Goal: Task Accomplishment & Management: Manage account settings

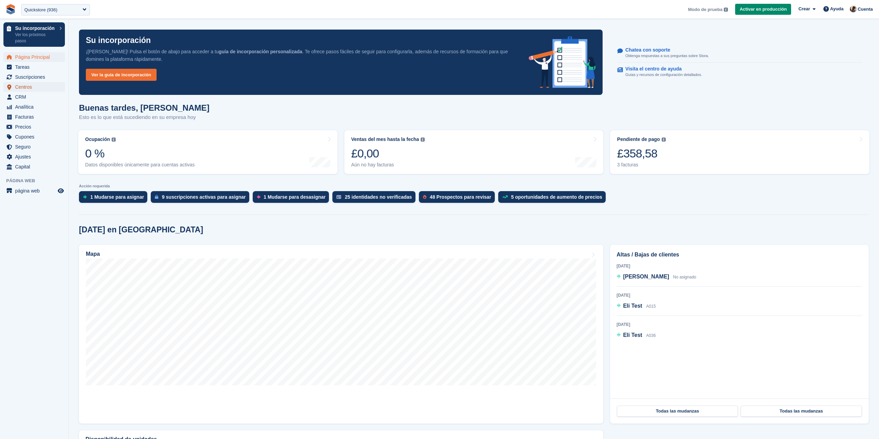
click at [34, 87] on span "Centros" at bounding box center [35, 87] width 41 height 10
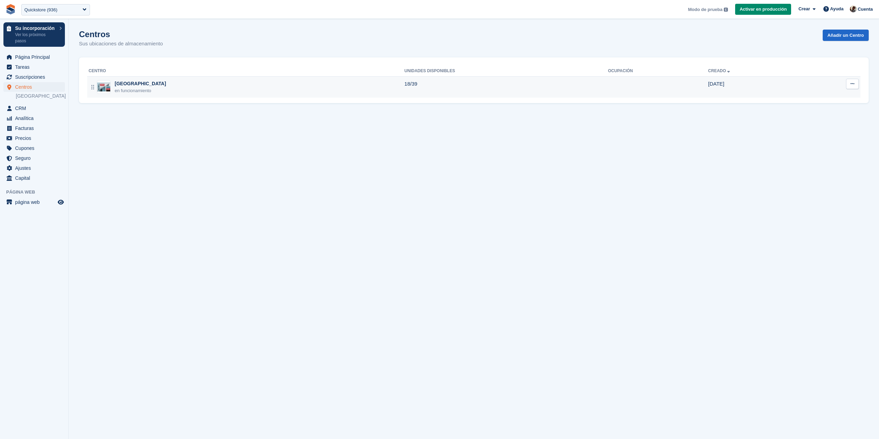
click at [857, 89] on button at bounding box center [852, 84] width 13 height 10
click at [837, 98] on p "Editar centro" at bounding box center [826, 97] width 60 height 9
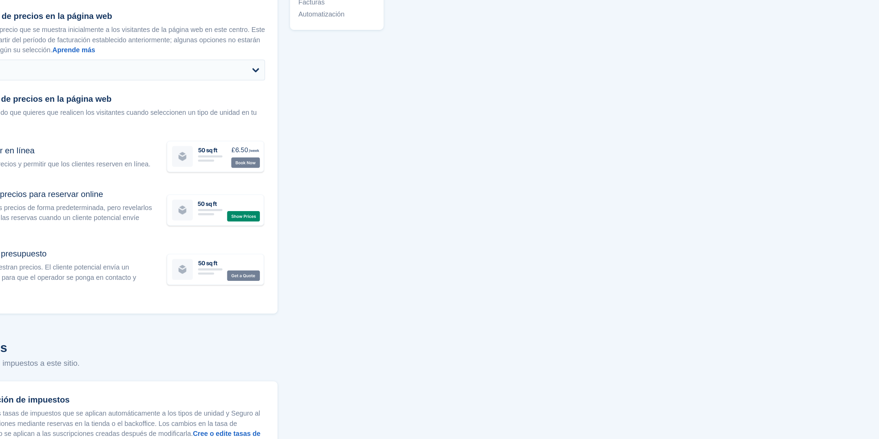
scroll to position [2379, 0]
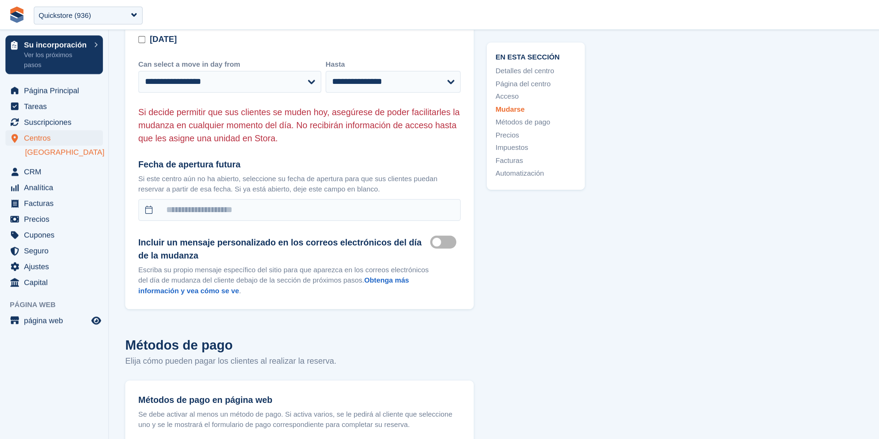
scroll to position [1976, 0]
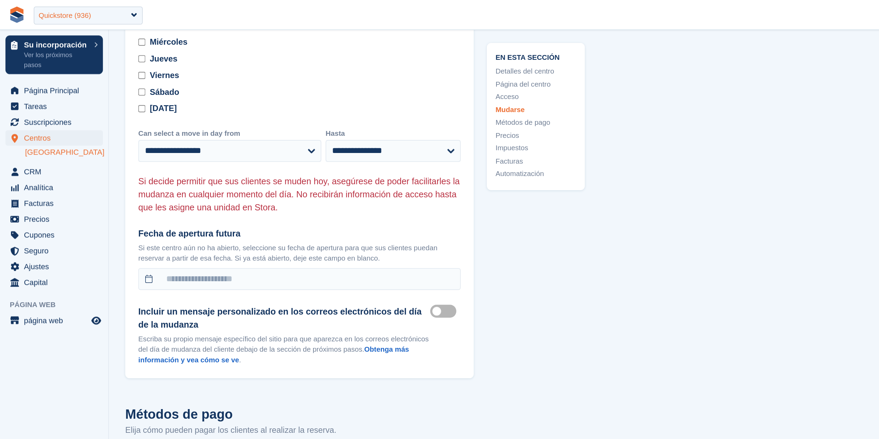
click at [62, 10] on div "Quickstore (936)" at bounding box center [55, 9] width 69 height 11
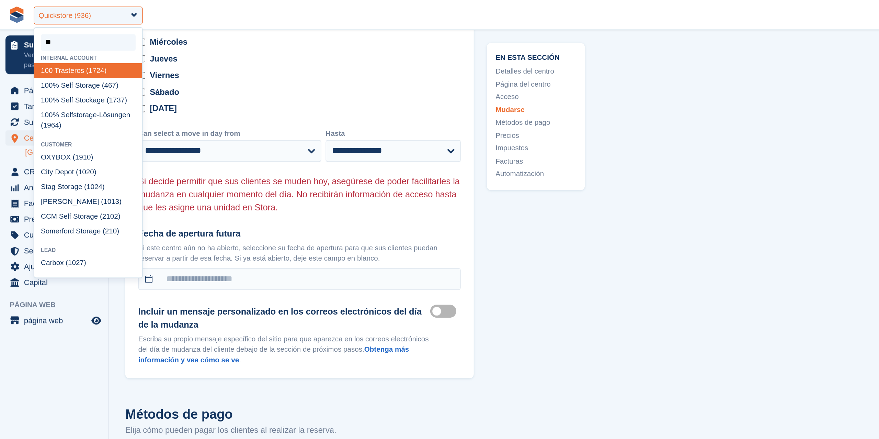
type input "***"
select select "****"
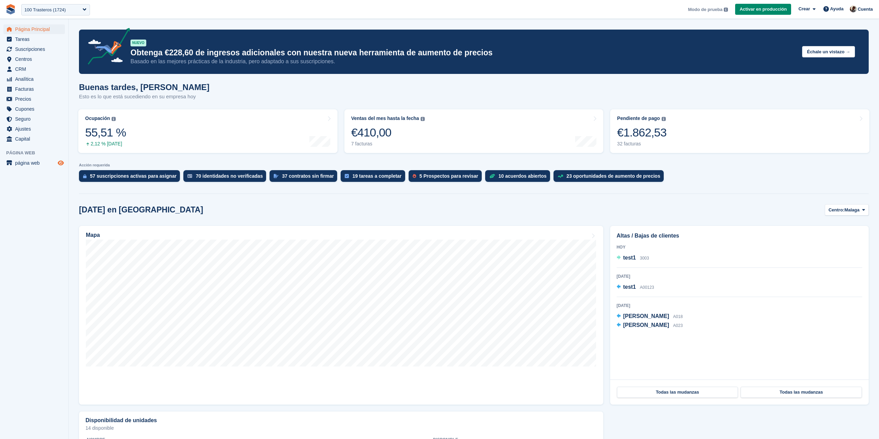
click at [62, 160] on icon "Vista previa de la tienda" at bounding box center [61, 162] width 6 height 5
click at [30, 159] on span "página web" at bounding box center [35, 163] width 41 height 10
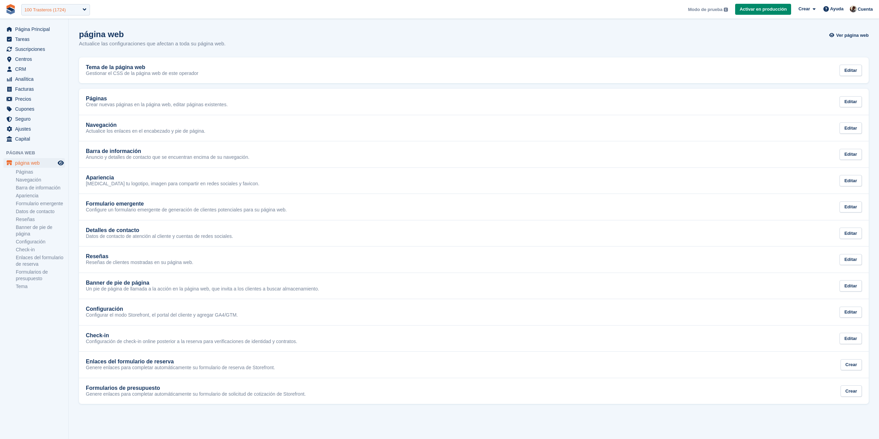
click at [66, 7] on div "100 Trasteros (1724)" at bounding box center [45, 10] width 42 height 7
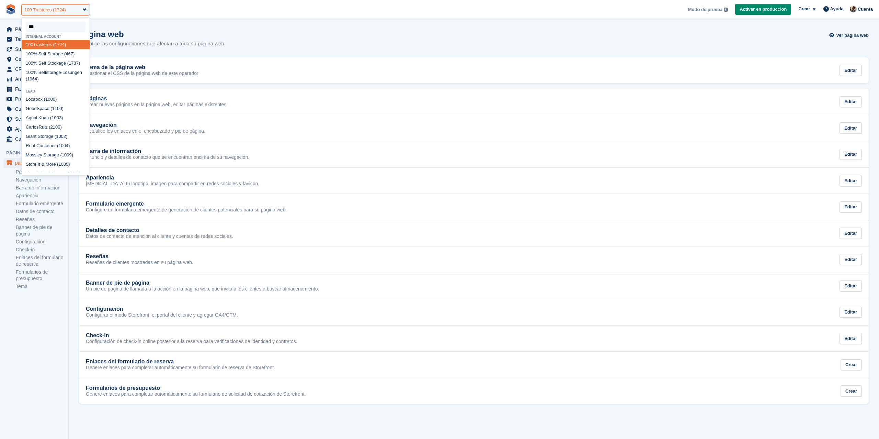
type input "****"
select select "***"
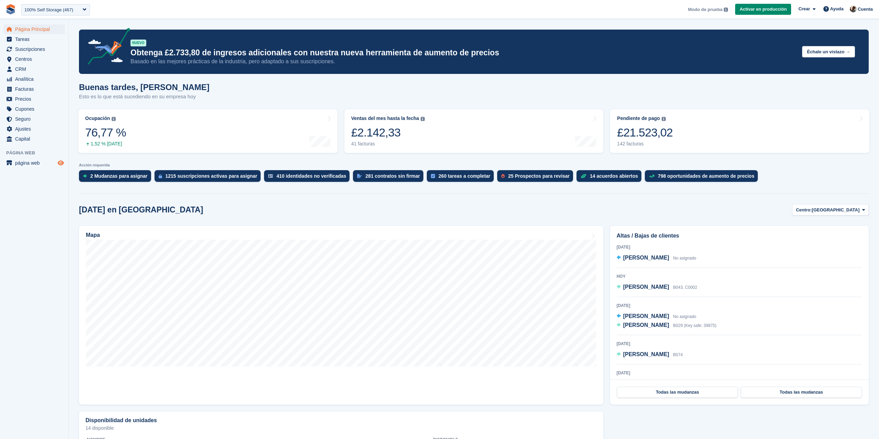
click at [62, 160] on icon "Vista previa de la tienda" at bounding box center [61, 162] width 6 height 5
click at [32, 165] on span "página web" at bounding box center [35, 163] width 41 height 10
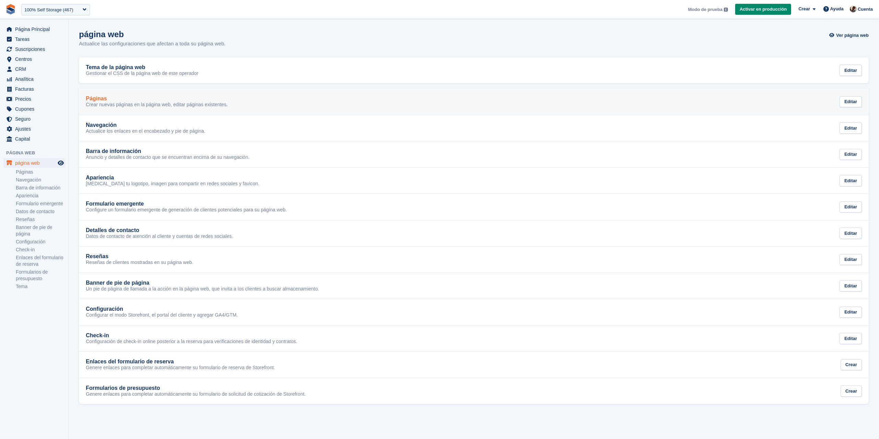
click at [607, 95] on div "Páginas Crear nuevas páginas en la página web, editar páginas existentes. Editar" at bounding box center [474, 101] width 776 height 12
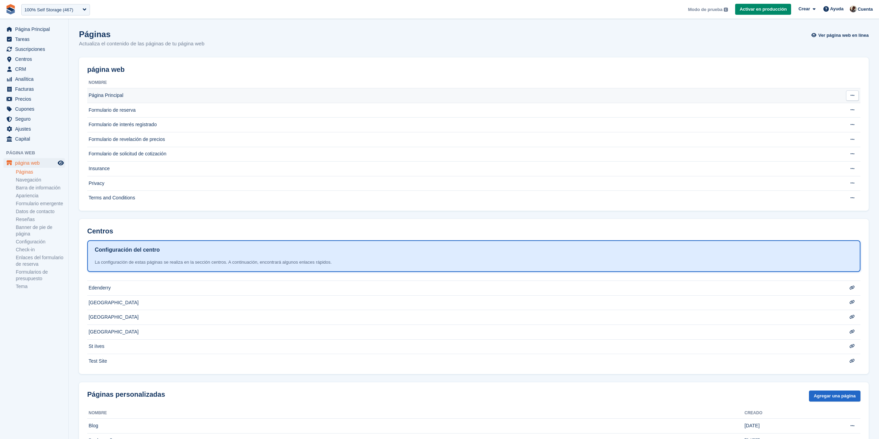
click at [496, 99] on td "Página Principal" at bounding box center [454, 95] width 735 height 15
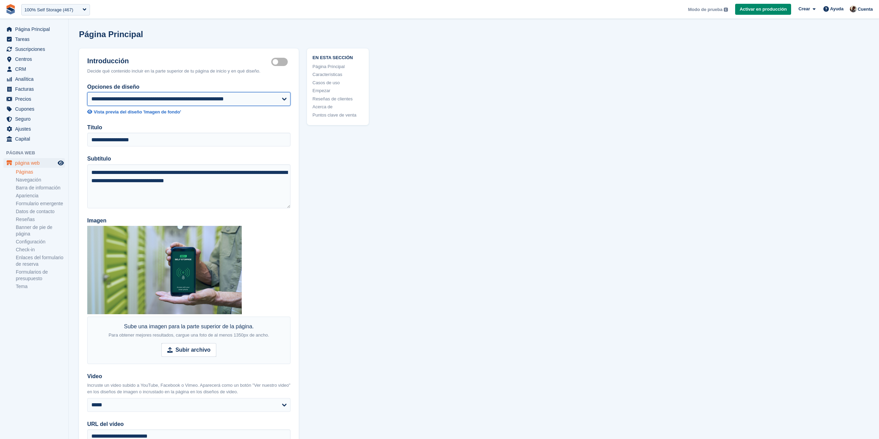
click at [161, 99] on select "**********" at bounding box center [188, 99] width 203 height 14
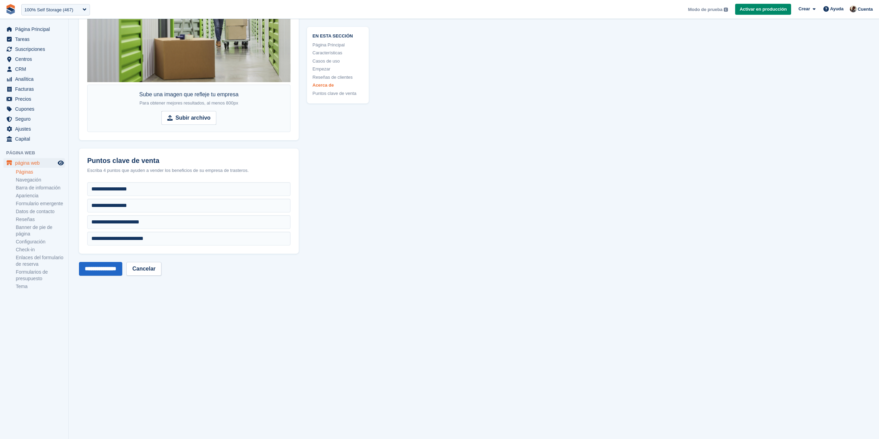
scroll to position [2759, 0]
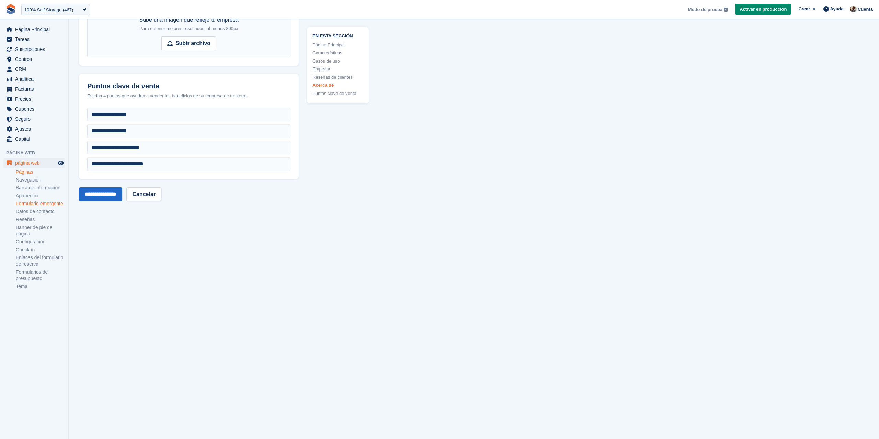
click at [34, 203] on link "Formulario emergente" at bounding box center [40, 203] width 49 height 7
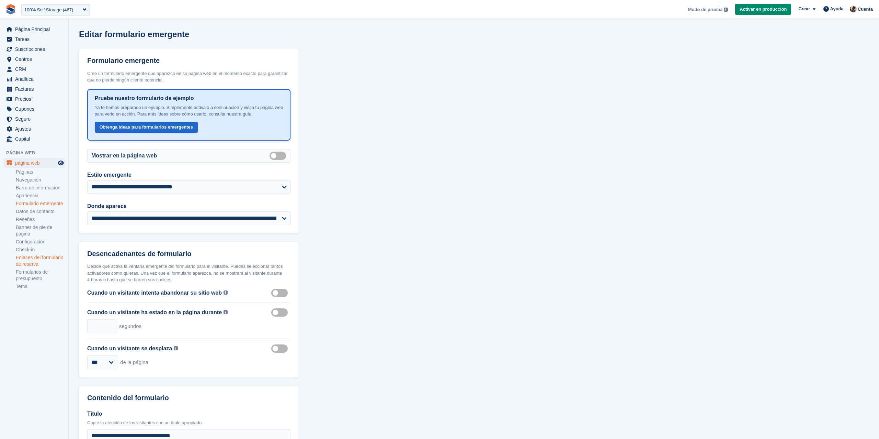
click at [35, 266] on link "Enlaces del formulario de reserva" at bounding box center [40, 260] width 49 height 13
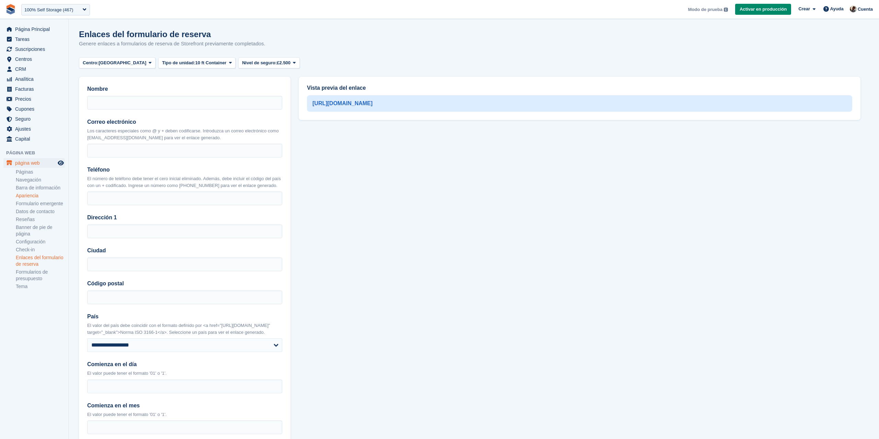
click at [32, 193] on link "Apariencia" at bounding box center [40, 195] width 49 height 7
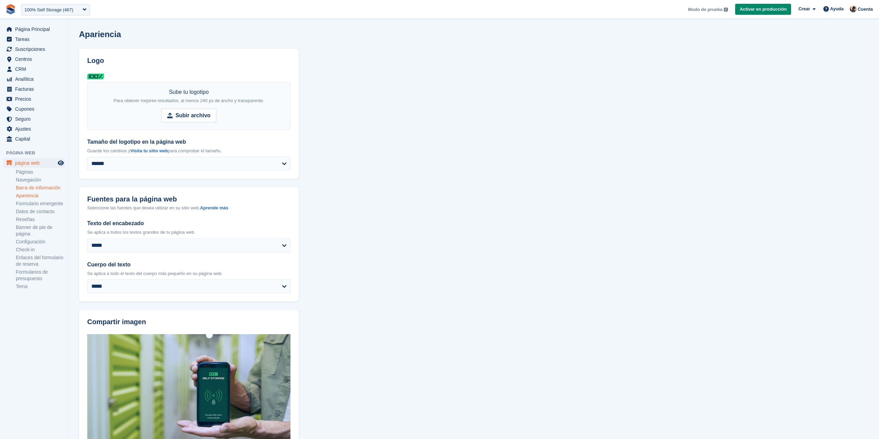
click at [41, 188] on link "Barra de información" at bounding box center [40, 187] width 49 height 7
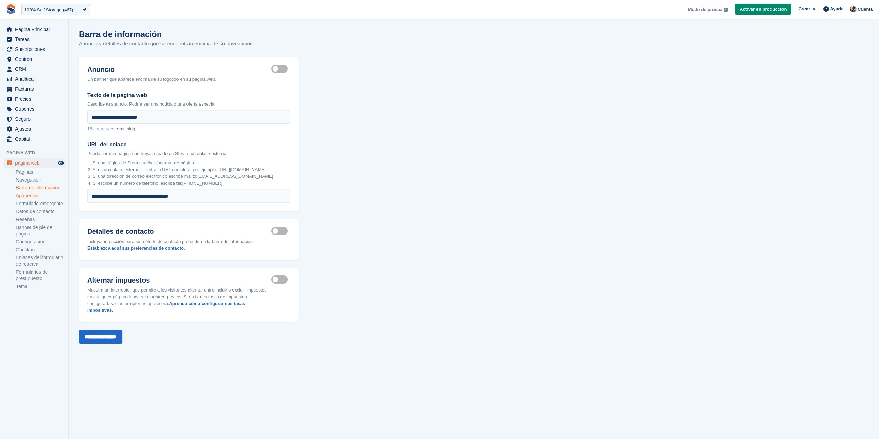
click at [34, 198] on link "Apariencia" at bounding box center [40, 195] width 49 height 7
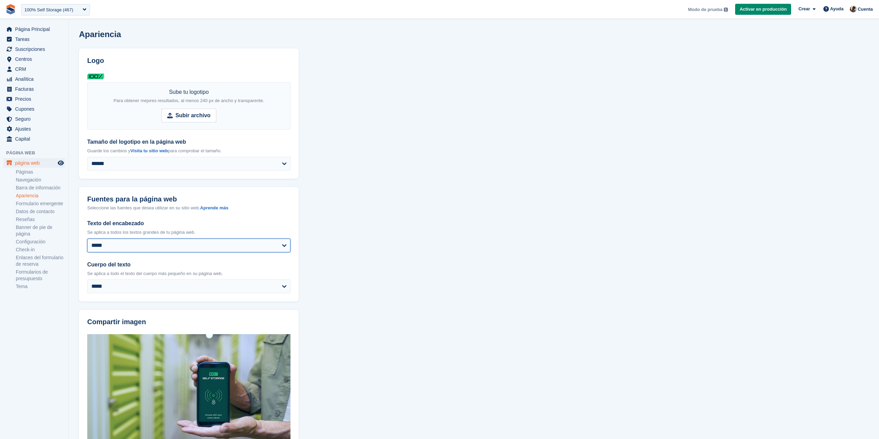
click at [152, 245] on select "**********" at bounding box center [188, 245] width 203 height 14
click at [87, 238] on select "**********" at bounding box center [188, 245] width 203 height 14
click at [36, 203] on link "Formulario emergente" at bounding box center [40, 203] width 49 height 7
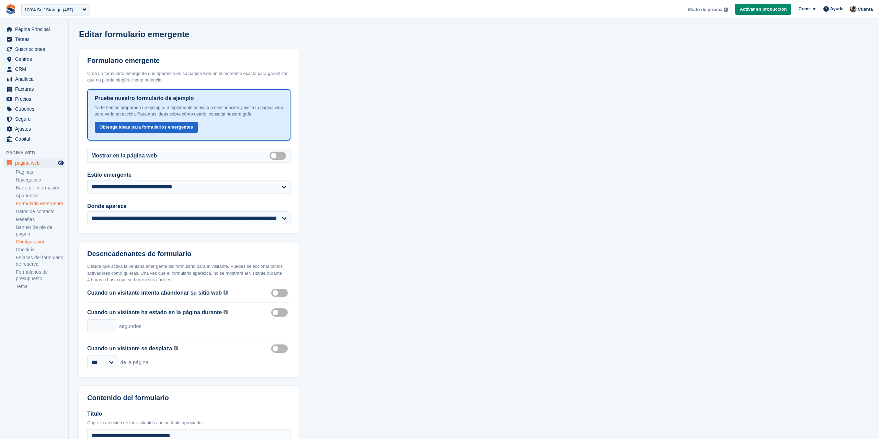
click at [27, 245] on link "Configuración" at bounding box center [40, 241] width 49 height 7
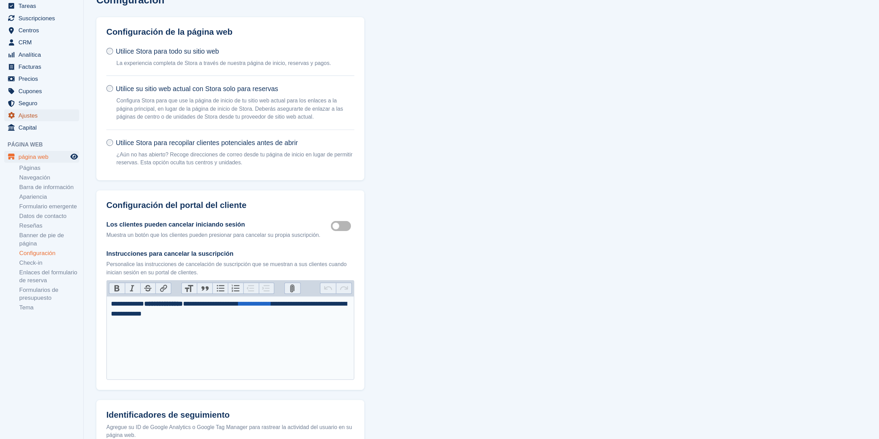
click at [38, 130] on span "Ajustes" at bounding box center [35, 129] width 41 height 10
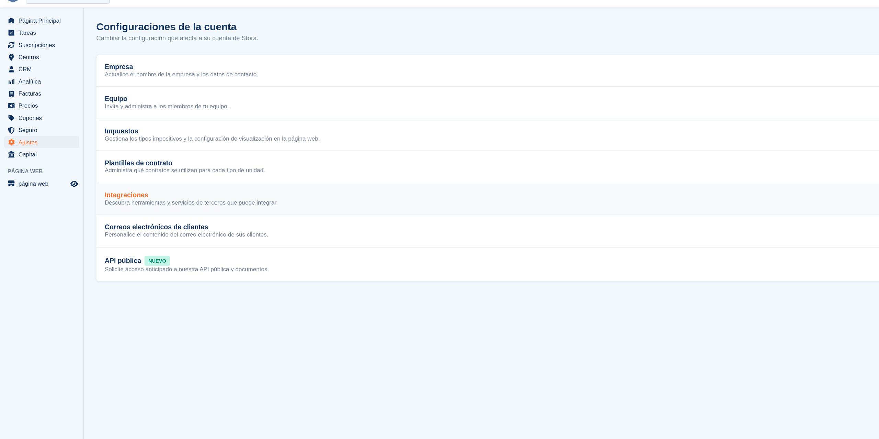
click at [149, 170] on div "Integraciones" at bounding box center [157, 172] width 142 height 6
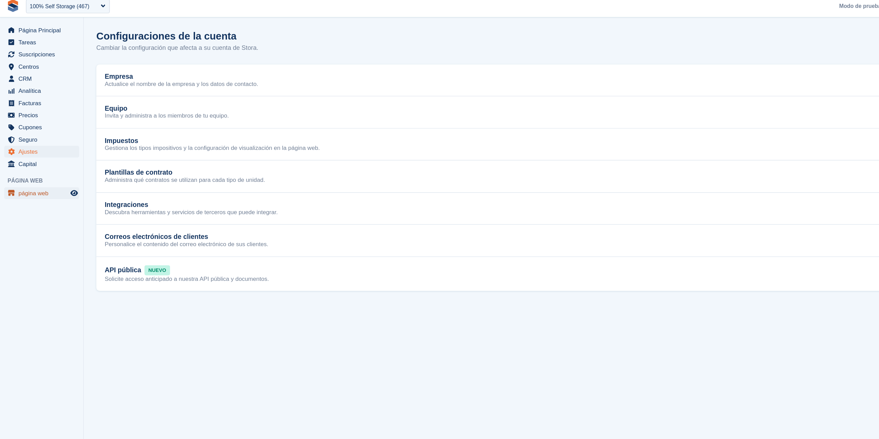
click at [28, 161] on span "página web" at bounding box center [35, 163] width 41 height 10
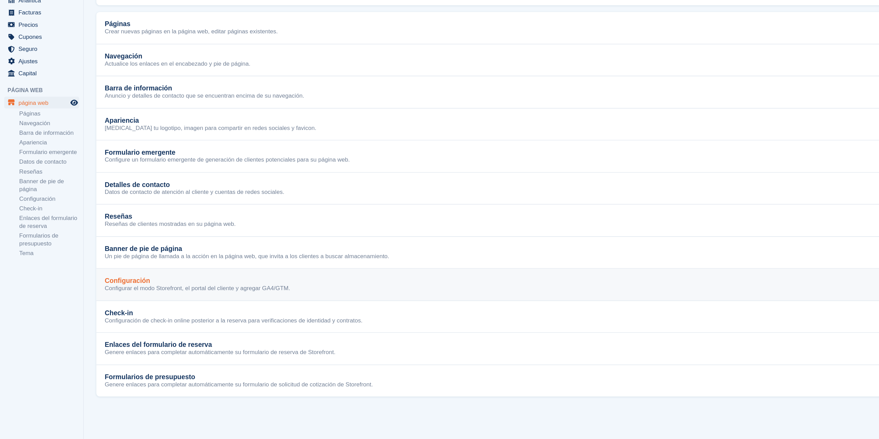
click at [193, 310] on div "Configuración" at bounding box center [162, 309] width 152 height 6
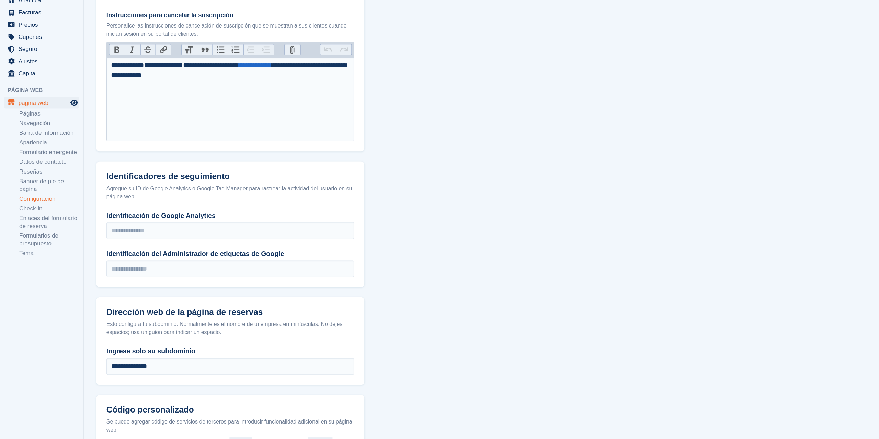
scroll to position [219, 0]
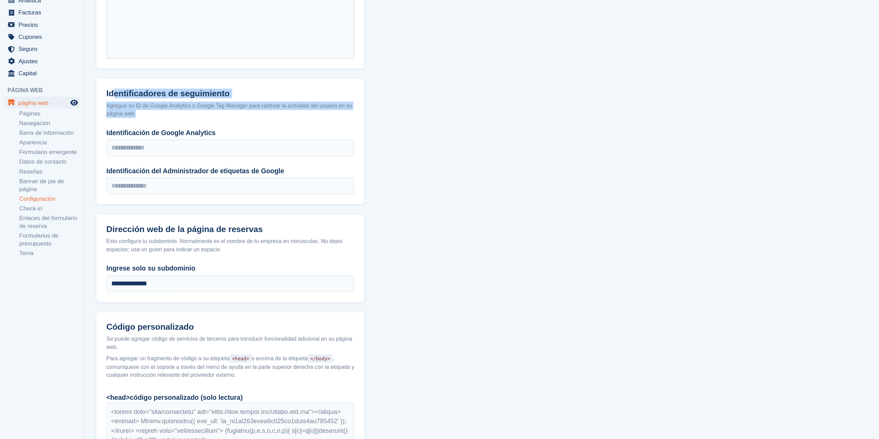
drag, startPoint x: 91, startPoint y: 161, endPoint x: 220, endPoint y: 175, distance: 129.8
click at [220, 175] on header "Identificadores de seguimiento Agregue su ID de Google Analytics o Google Tag M…" at bounding box center [189, 163] width 220 height 41
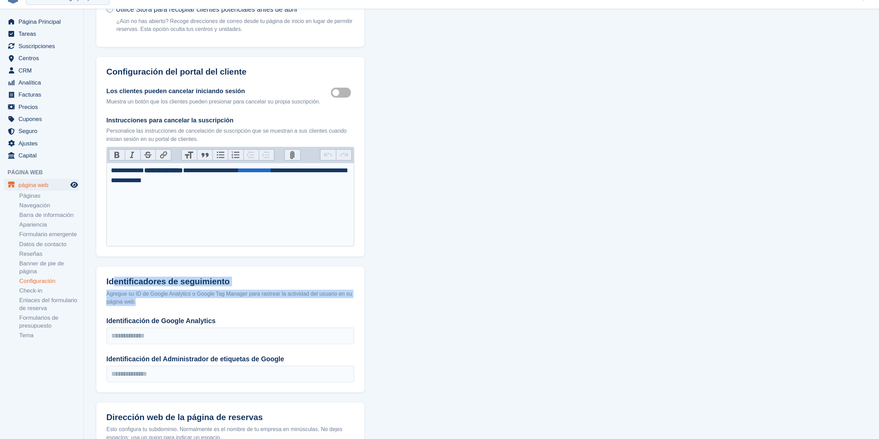
scroll to position [132, 0]
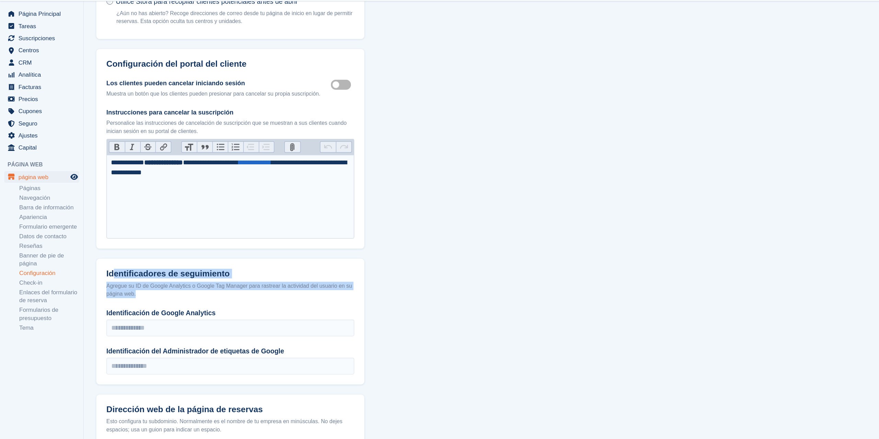
click at [150, 270] on header "Identificadores de seguimiento Agregue su ID de Google Analytics o Google Tag M…" at bounding box center [189, 250] width 220 height 41
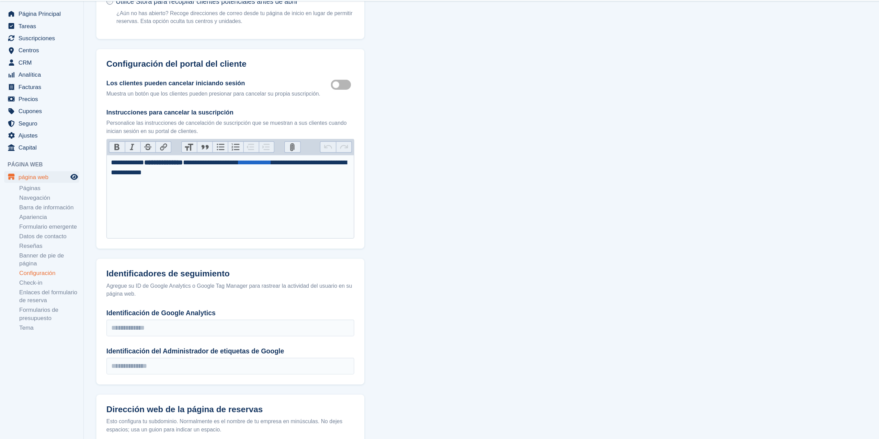
click at [230, 310] on label "Identificación del Administrador de etiquetas de Google" at bounding box center [188, 306] width 203 height 8
click at [230, 311] on input "Identificación del Administrador de etiquetas de Google" at bounding box center [188, 318] width 203 height 14
click at [230, 310] on label "Identificación del Administrador de etiquetas de Google" at bounding box center [188, 306] width 203 height 8
click at [230, 311] on input "Identificación del Administrador de etiquetas de Google" at bounding box center [188, 318] width 203 height 14
click at [230, 310] on label "Identificación del Administrador de etiquetas de Google" at bounding box center [188, 306] width 203 height 8
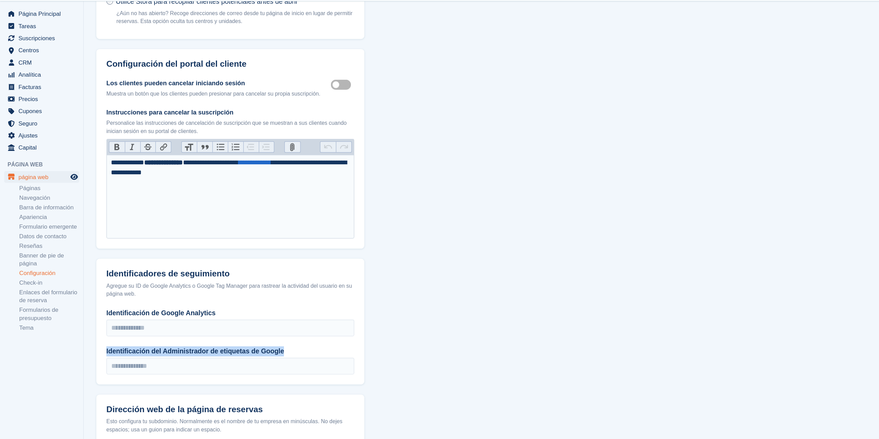
click at [230, 311] on input "Identificación del Administrador de etiquetas de Google" at bounding box center [188, 318] width 203 height 14
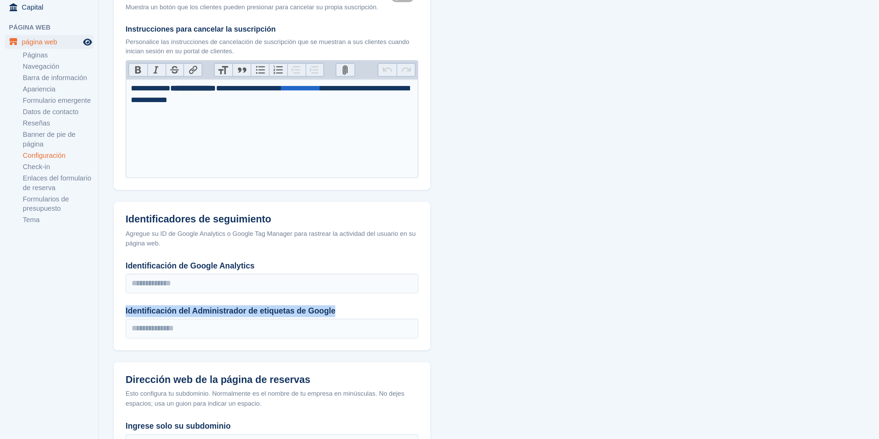
scroll to position [88, 0]
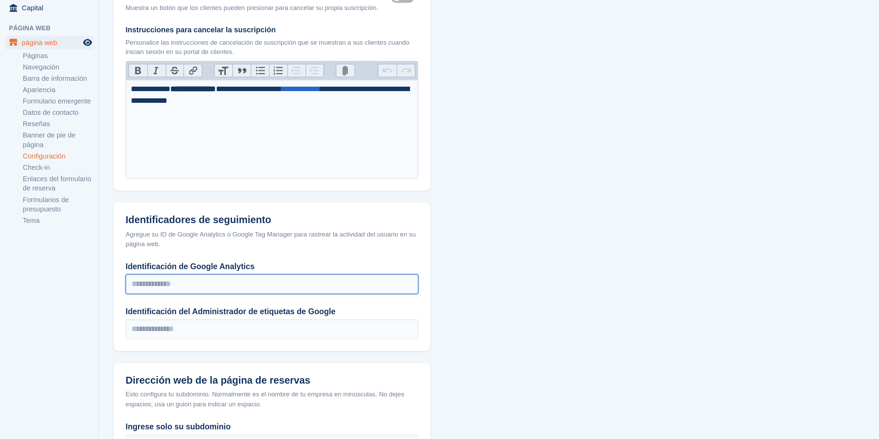
drag, startPoint x: 147, startPoint y: 337, endPoint x: 90, endPoint y: 335, distance: 57.4
click at [90, 335] on input "Identificación de Google Analytics" at bounding box center [188, 331] width 203 height 14
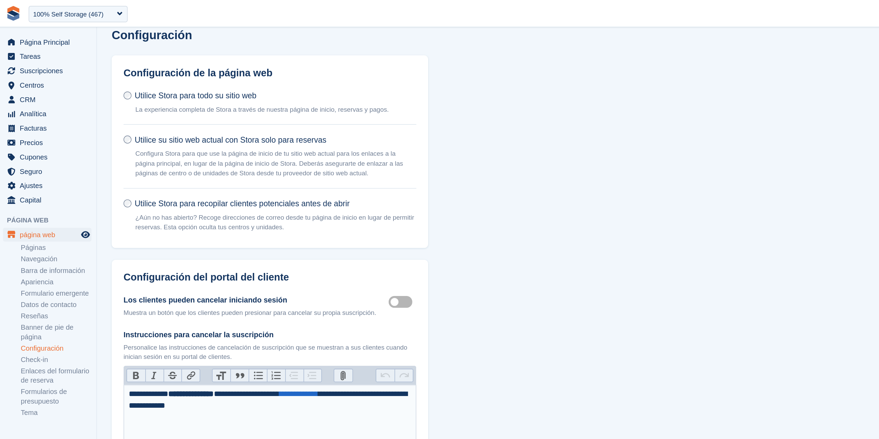
scroll to position [0, 0]
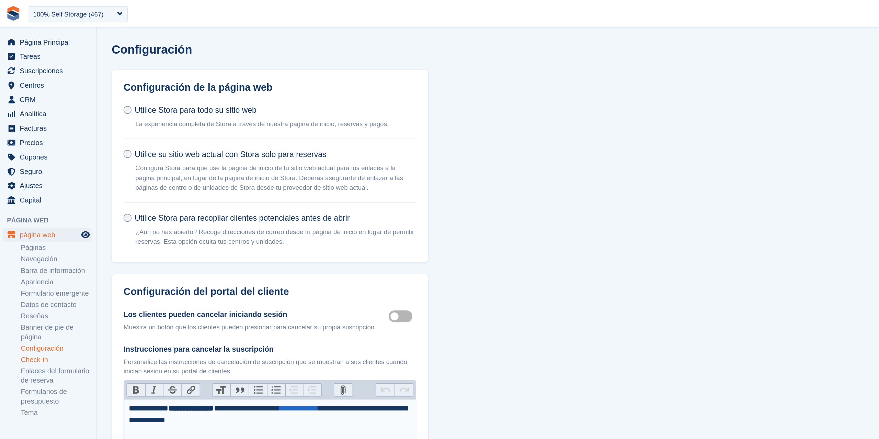
click at [32, 253] on link "Check-in" at bounding box center [40, 249] width 49 height 7
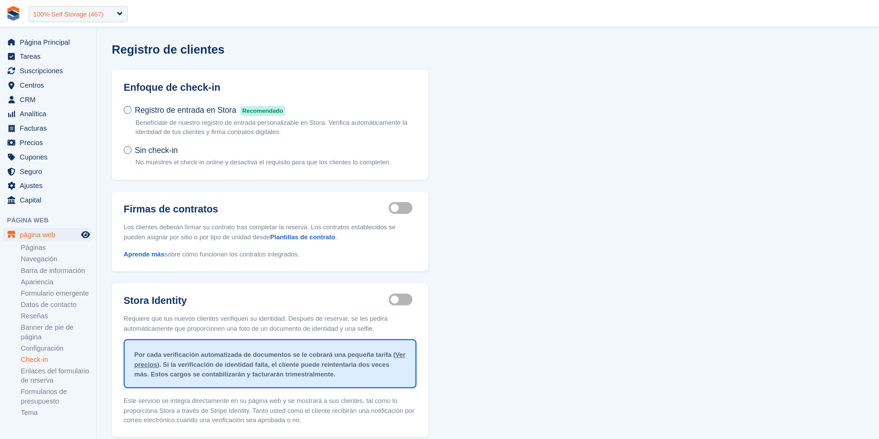
click at [55, 7] on div "100% Self Storage (467)" at bounding box center [48, 10] width 49 height 7
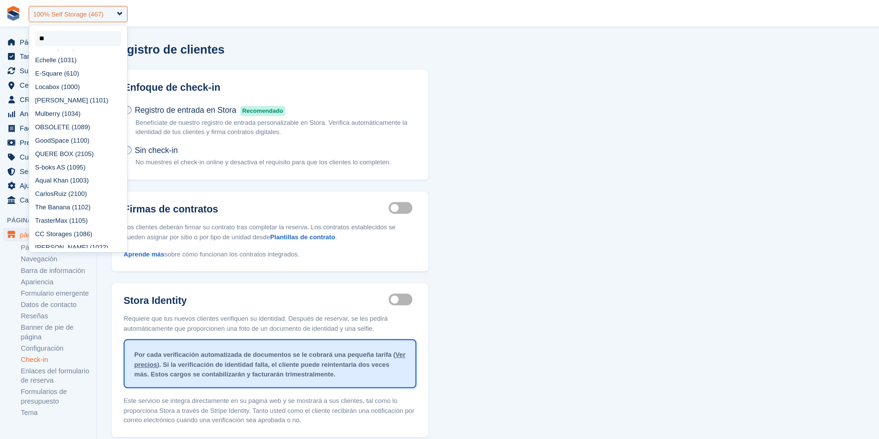
type input "***"
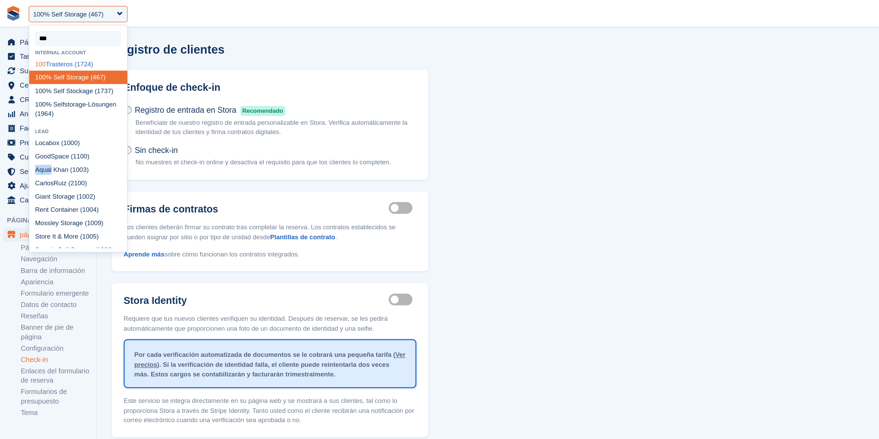
click at [53, 44] on div "100 Trasteros (1724)" at bounding box center [56, 44] width 68 height 9
select select "****"
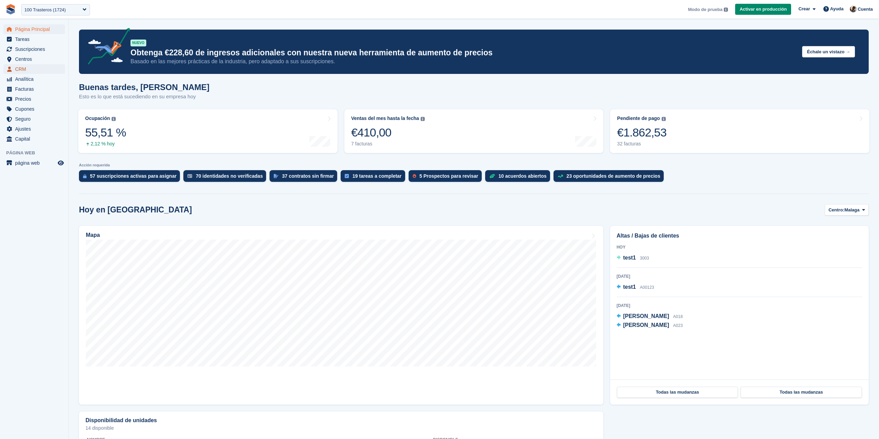
click at [54, 65] on span "CRM" at bounding box center [35, 69] width 41 height 10
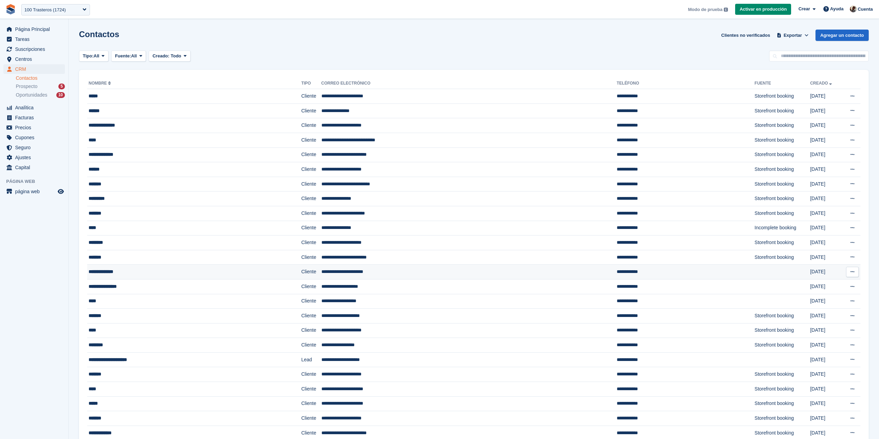
click at [349, 274] on td "**********" at bounding box center [468, 271] width 295 height 15
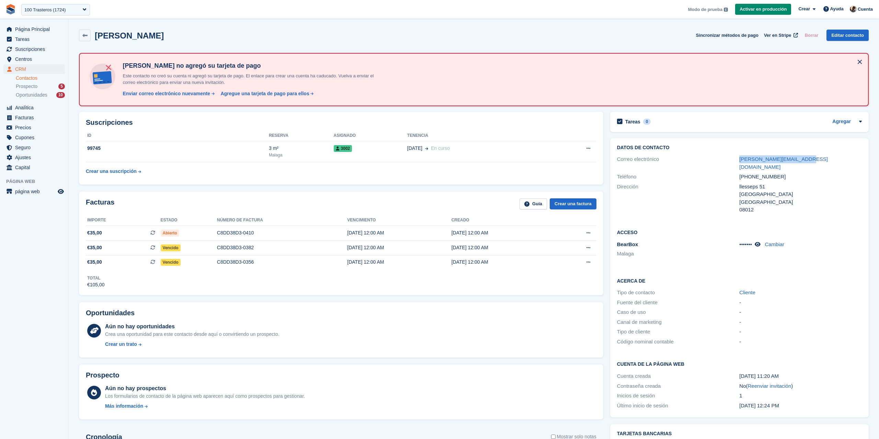
drag, startPoint x: 728, startPoint y: 161, endPoint x: 808, endPoint y: 160, distance: 79.7
click at [808, 160] on div "Correo electrónico [PERSON_NAME][EMAIL_ADDRESS][DOMAIN_NAME]" at bounding box center [739, 163] width 245 height 18
copy div "Correo electrónico [PERSON_NAME][EMAIL_ADDRESS][DOMAIN_NAME]"
click at [64, 190] on span "Vista previa de la tienda" at bounding box center [61, 191] width 8 height 8
